Goal: Task Accomplishment & Management: Manage account settings

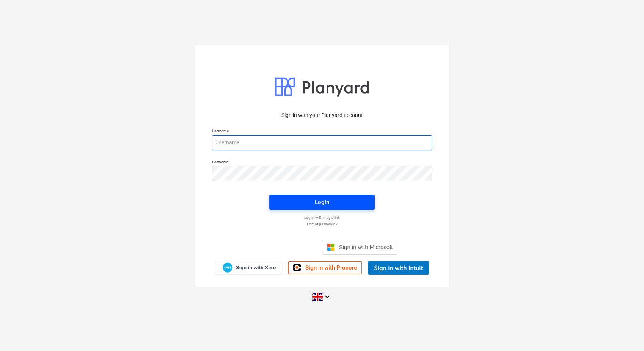
type input "[EMAIL_ADDRESS][DOMAIN_NAME]"
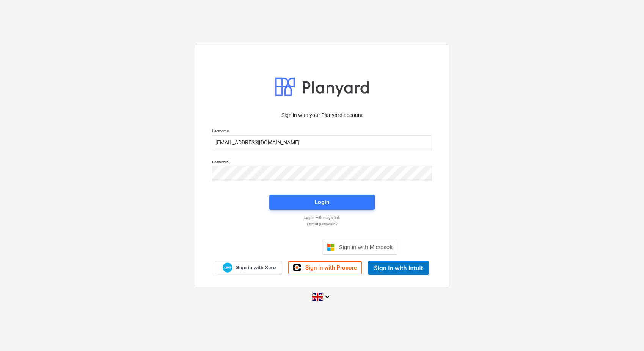
drag, startPoint x: 301, startPoint y: 199, endPoint x: 483, endPoint y: 107, distance: 203.8
click at [302, 183] on span "Login" at bounding box center [321, 203] width 87 height 10
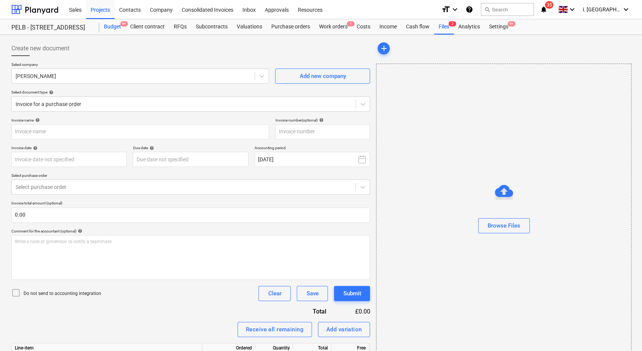
click at [113, 28] on div "Budget 9+" at bounding box center [112, 26] width 26 height 15
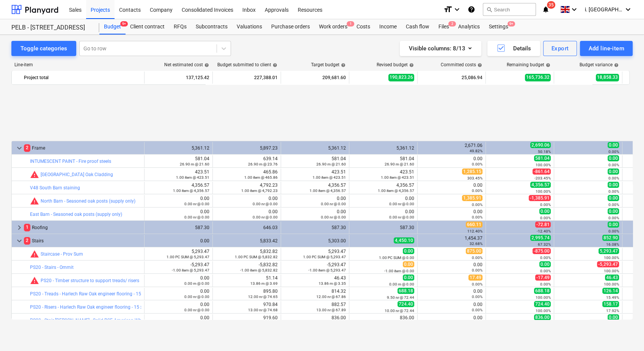
scroll to position [330, 0]
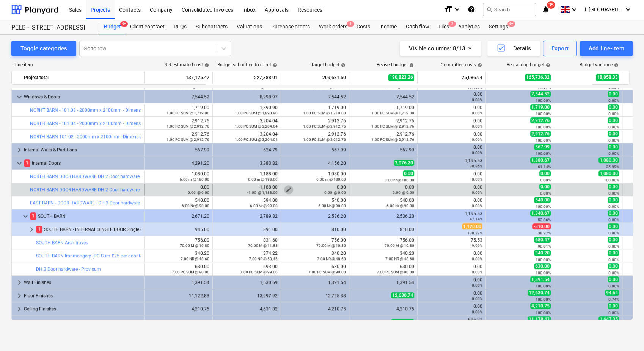
click at [289, 183] on span "edit" at bounding box center [289, 190] width 6 height 6
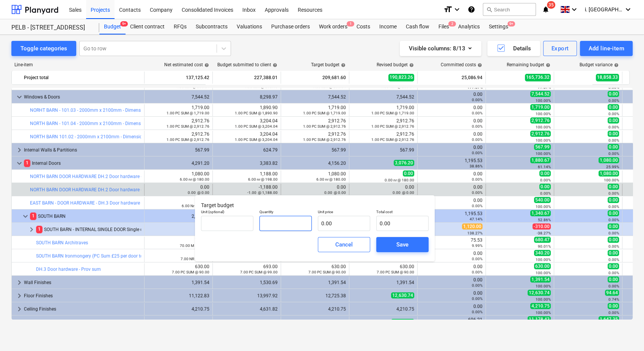
click at [293, 183] on input "text" at bounding box center [285, 223] width 52 height 15
type input "0.00"
click at [398, 183] on input "text" at bounding box center [402, 223] width 52 height 15
type input "-"
type input "pcs"
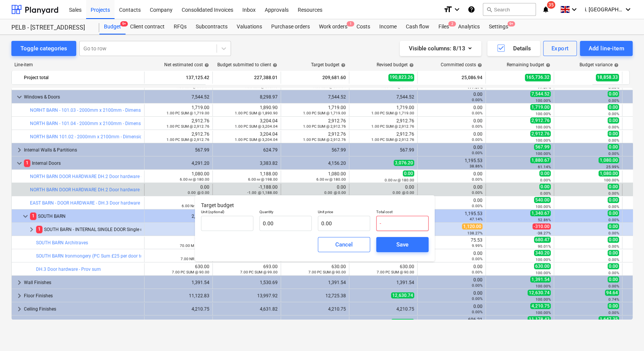
type input "-1"
type input "1.00"
type input "-1.00"
type input "-10"
type input "-10.00"
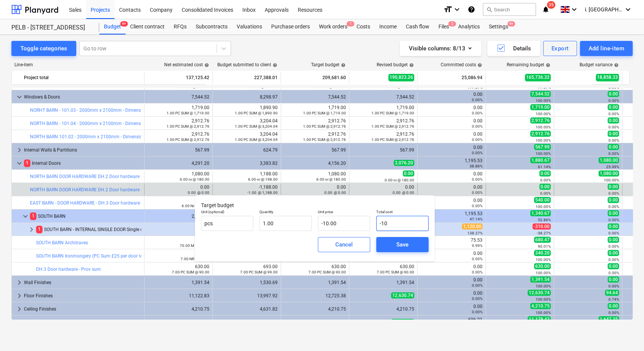
type input "-108"
type input "-108.00"
type input "-1080"
type input "-1,080.00"
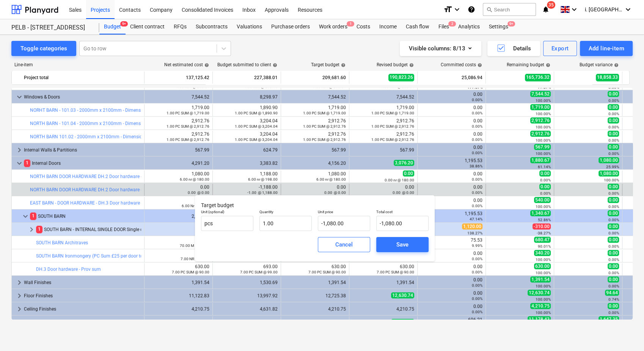
click at [398, 183] on div "Save" at bounding box center [402, 244] width 58 height 21
click at [398, 183] on button "Save" at bounding box center [402, 244] width 52 height 15
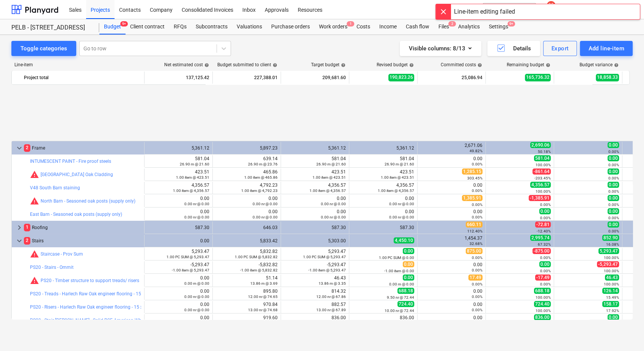
type input "1.00"
type input "-1,080.00"
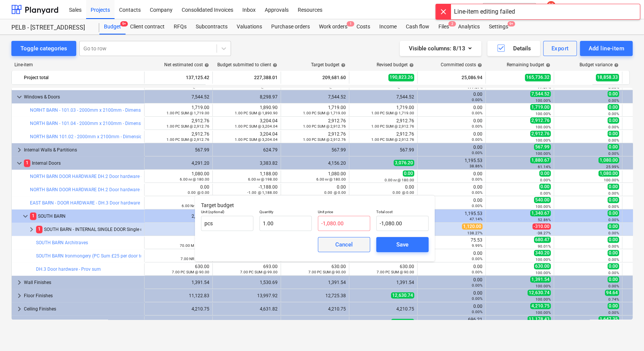
click at [355, 183] on span "Cancel" at bounding box center [343, 245] width 33 height 10
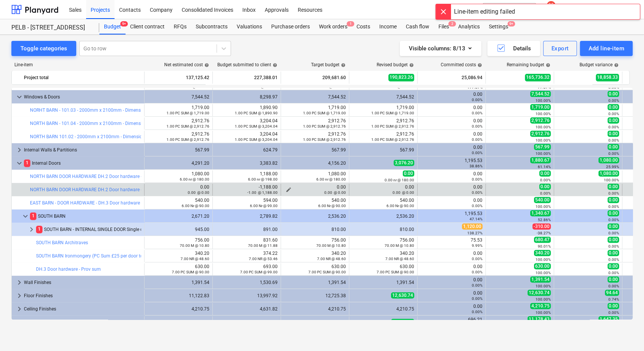
click at [289, 183] on span "edit" at bounding box center [289, 190] width 6 height 6
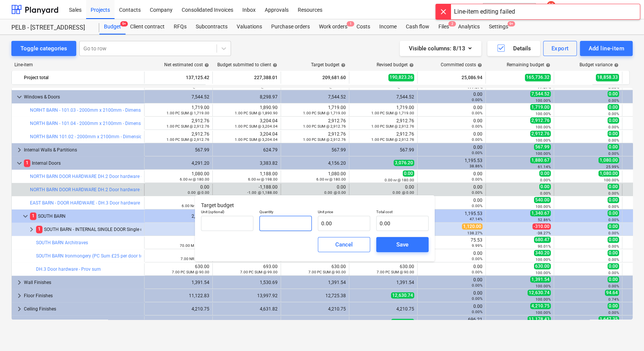
click at [297, 183] on input "text" at bounding box center [285, 223] width 52 height 15
type input "-1.00"
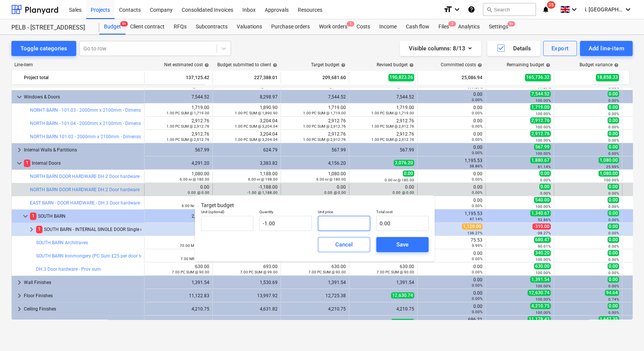
click at [339, 183] on input "text" at bounding box center [344, 223] width 52 height 15
type input "1"
type input "-1.00"
type input "10"
type input "-10.00"
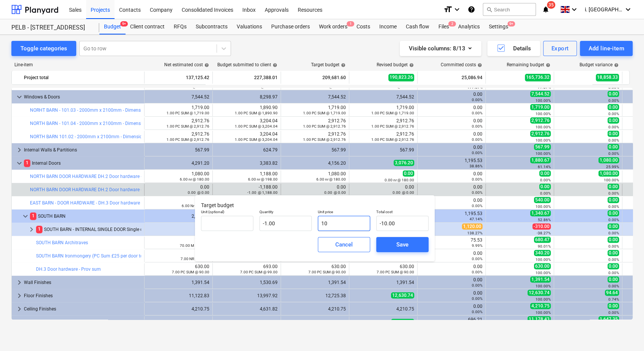
type input "108"
type input "-108.00"
type input "1080"
type input "-1,080.00"
type input "1,080.00"
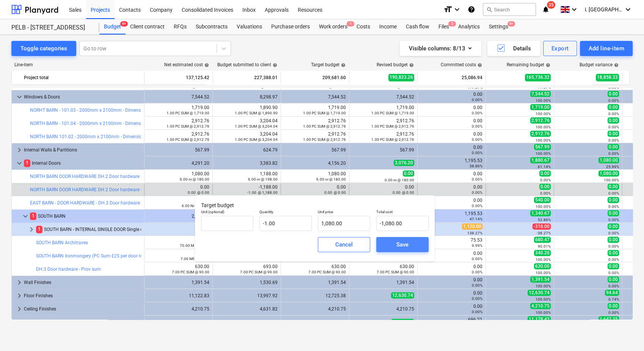
click at [398, 183] on span "Save" at bounding box center [402, 245] width 34 height 10
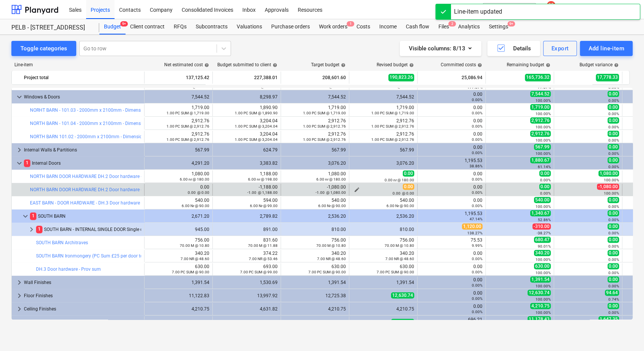
click at [358, 183] on span "edit" at bounding box center [357, 190] width 6 height 6
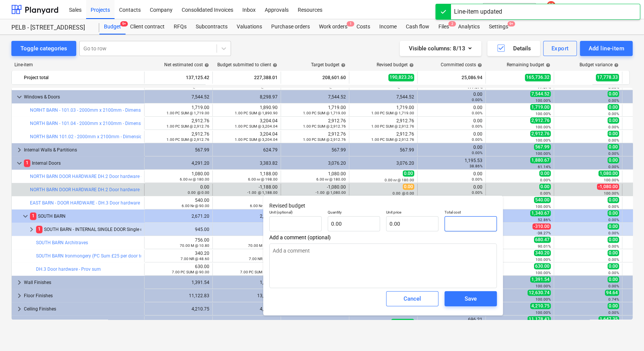
click at [398, 183] on input "text" at bounding box center [470, 223] width 52 height 15
type input "0.00"
click at [342, 183] on input "text" at bounding box center [354, 223] width 52 height 15
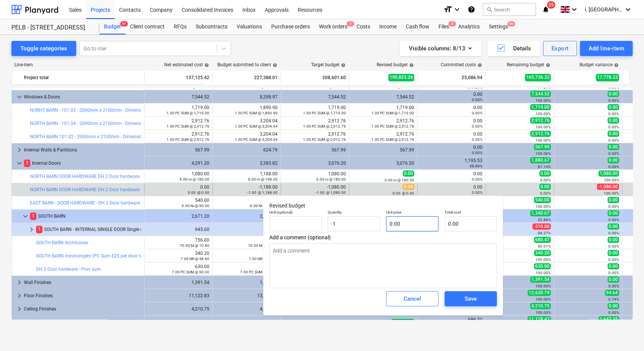
type input "-1.00"
click at [398, 183] on input "text" at bounding box center [412, 223] width 52 height 15
type input "1"
type input "-1.00"
type input "10"
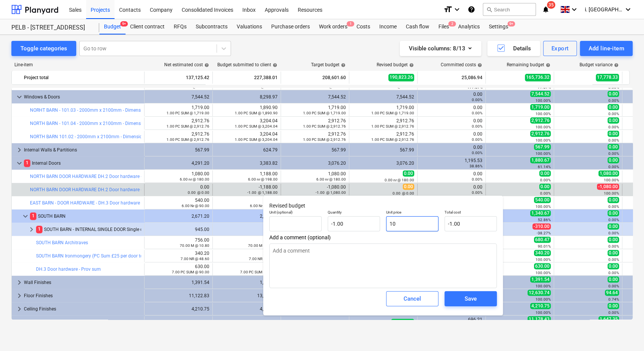
type input "-10.00"
type input "108"
type input "-108.00"
type input "1080"
type input "-1,080.00"
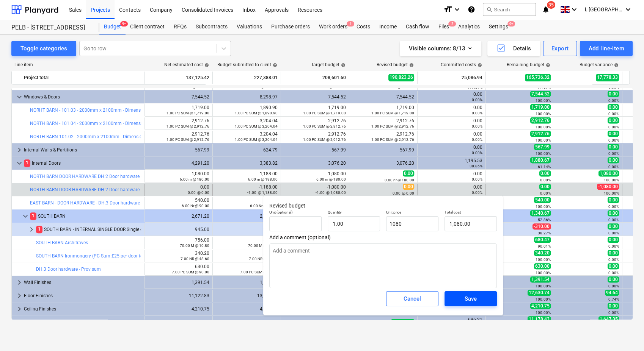
type input "1,080.00"
click at [398, 183] on span "Save" at bounding box center [470, 299] width 34 height 10
